Goal: Task Accomplishment & Management: Manage account settings

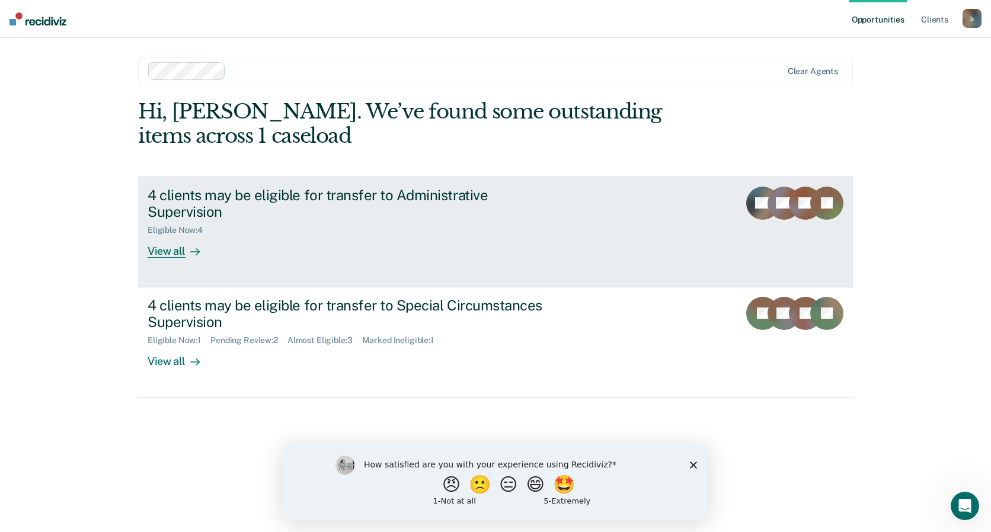
click at [168, 235] on div "View all" at bounding box center [181, 246] width 66 height 23
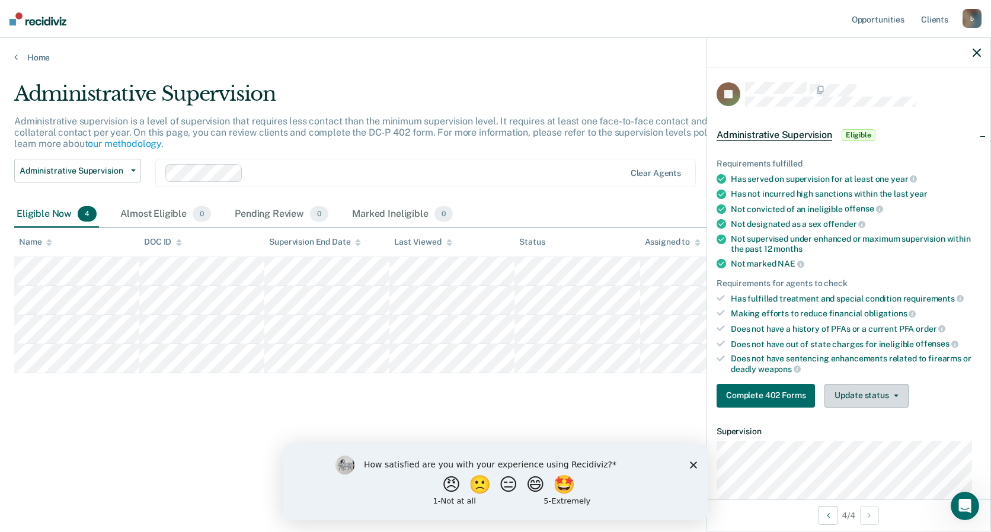
click at [871, 395] on button "Update status" at bounding box center [867, 396] width 84 height 24
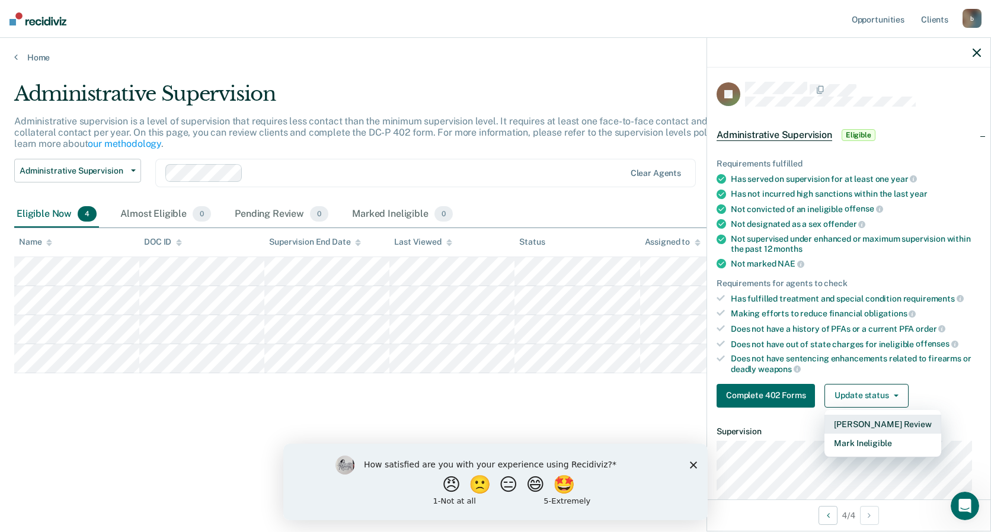
click at [877, 420] on button "[PERSON_NAME] Review" at bounding box center [883, 424] width 116 height 19
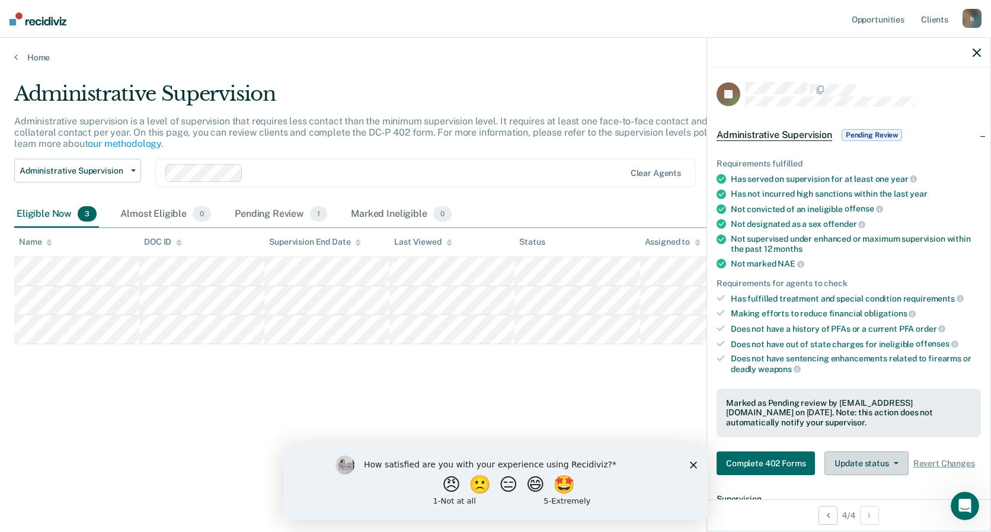
click at [866, 474] on button "Update status" at bounding box center [867, 464] width 84 height 24
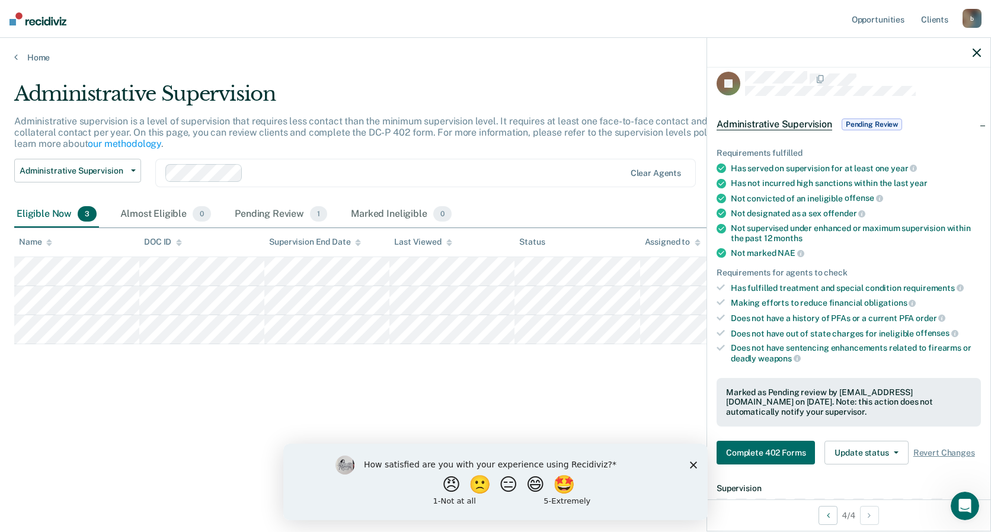
click at [866, 474] on div "Requirements fulfilled Has served on supervision for at least one year Has not …" at bounding box center [848, 301] width 283 height 345
click at [606, 353] on div "Administrative Supervision Administrative supervision is a level of supervision…" at bounding box center [495, 263] width 963 height 362
